Goal: Information Seeking & Learning: Check status

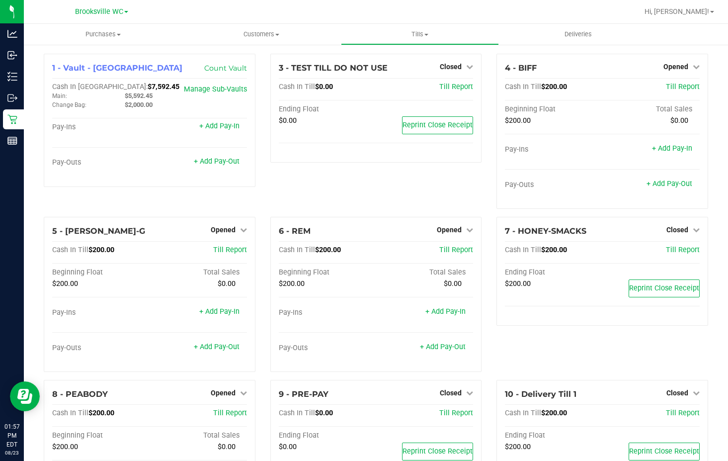
click at [312, 192] on div "3 - TEST TILL DO NOT USE Closed Open Till Cash In Till $0.00 Till Report Ending…" at bounding box center [376, 135] width 227 height 163
click at [314, 179] on div "3 - TEST TILL DO NOT USE Closed Open Till Cash In Till $0.00 Till Report Ending…" at bounding box center [376, 135] width 227 height 163
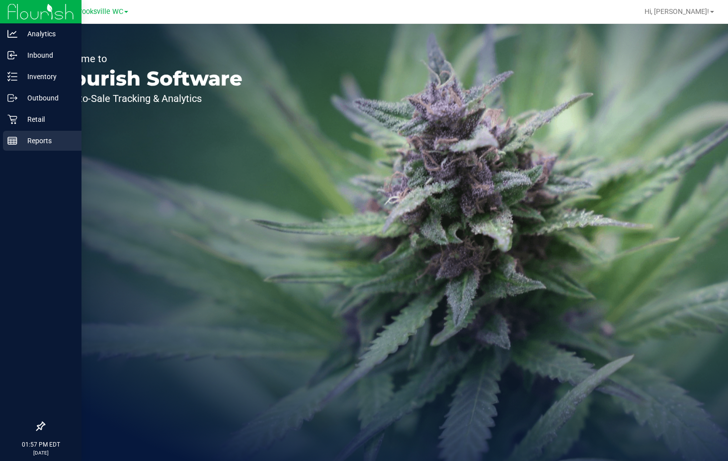
click at [14, 147] on div "Reports" at bounding box center [42, 141] width 79 height 20
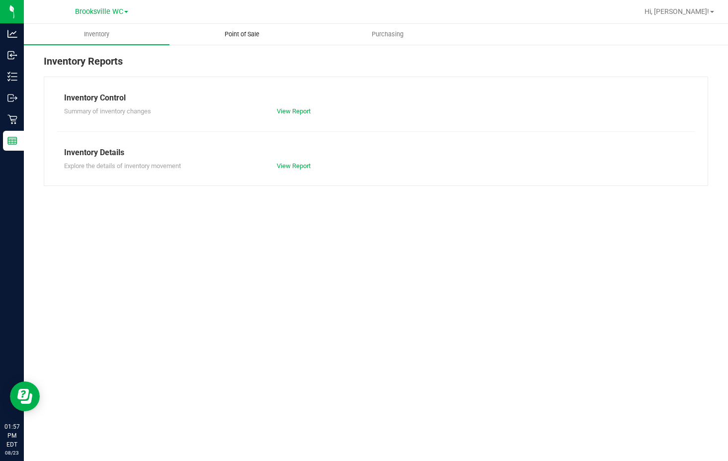
click at [245, 36] on span "Point of Sale" at bounding box center [242, 34] width 62 height 9
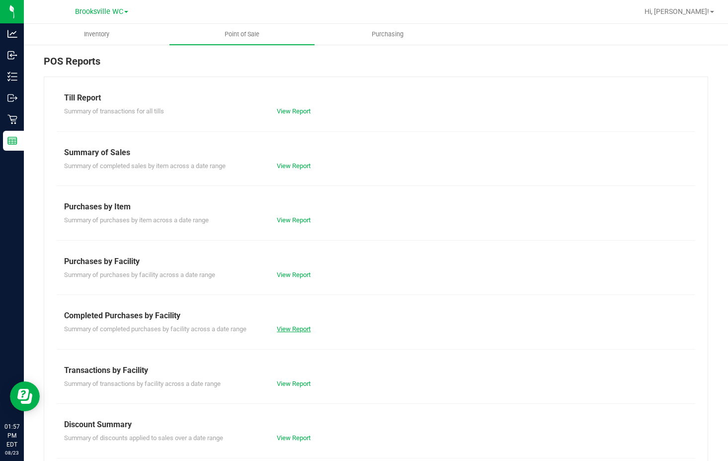
click at [284, 331] on link "View Report" at bounding box center [294, 328] width 34 height 7
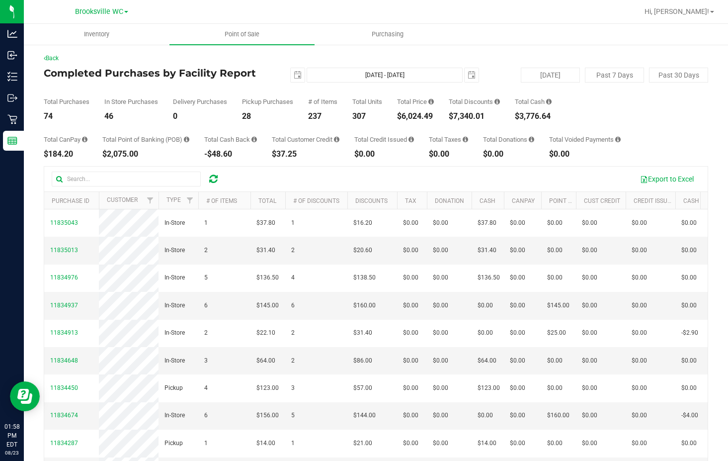
drag, startPoint x: 114, startPoint y: 81, endPoint x: 113, endPoint y: 71, distance: 10.0
click at [114, 81] on div "Completed Purchases by Facility Report 2025-08-23 Aug 23, 2025 - Aug 23, 2025 2…" at bounding box center [376, 75] width 665 height 15
click at [260, 97] on div "Total Purchases 74 In Store Purchases 46 Delivery Purchases 0 Pickup Purchases …" at bounding box center [376, 102] width 665 height 38
click at [110, 114] on div "47" at bounding box center [131, 116] width 54 height 8
click at [237, 75] on h4 "Completed Purchases by Facility Report" at bounding box center [155, 73] width 222 height 11
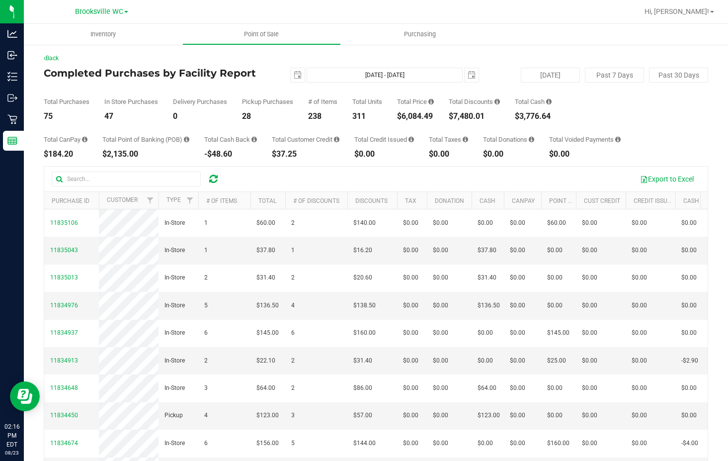
drag, startPoint x: 399, startPoint y: 117, endPoint x: 446, endPoint y: 115, distance: 47.7
click at [446, 115] on div "Total Purchases 75 In Store Purchases 47 Delivery Purchases 0 Pickup Purchases …" at bounding box center [376, 102] width 665 height 38
click at [114, 100] on div "In Store Purchases" at bounding box center [131, 101] width 54 height 6
click at [285, 125] on div "Total CanPay $184.20 Total Point of Banking (POB) $2,135.00 Total Cash Back -$4…" at bounding box center [376, 139] width 665 height 38
click at [117, 71] on h4 "Completed Purchases by Facility Report" at bounding box center [155, 73] width 222 height 11
